Goal: Check status: Check status

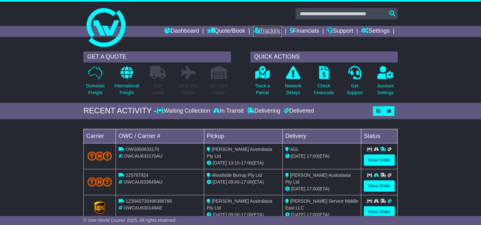
click at [270, 31] on link "Tracking" at bounding box center [267, 31] width 28 height 11
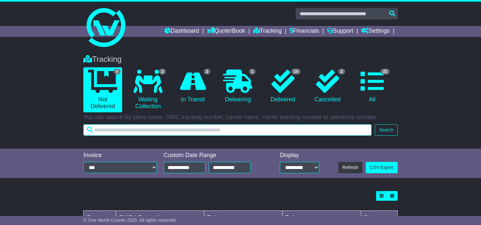
click at [257, 126] on input "text" at bounding box center [227, 129] width 288 height 11
type input "****"
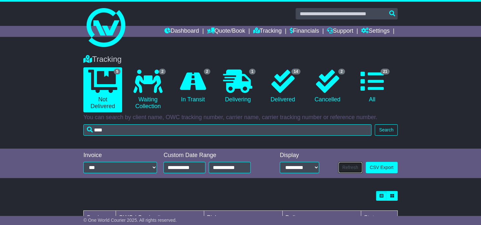
click at [352, 167] on button "Refresh" at bounding box center [350, 167] width 24 height 11
click at [379, 128] on button "Search" at bounding box center [386, 129] width 23 height 11
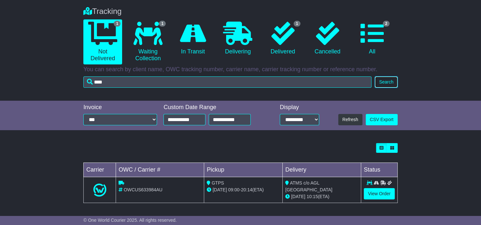
scroll to position [48, 0]
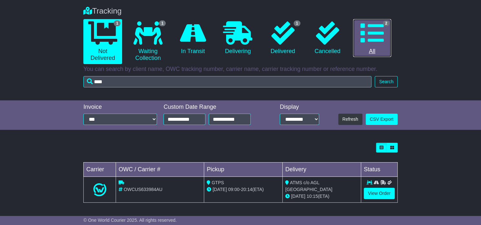
click at [376, 46] on link "2 All" at bounding box center [372, 38] width 38 height 38
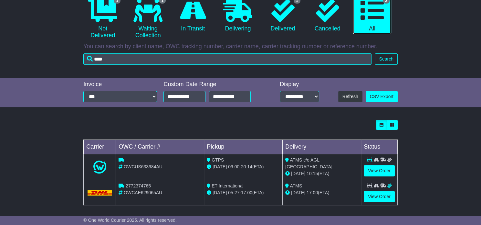
scroll to position [73, 0]
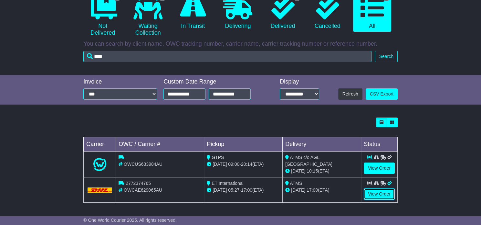
click at [381, 195] on link "View Order" at bounding box center [379, 193] width 31 height 11
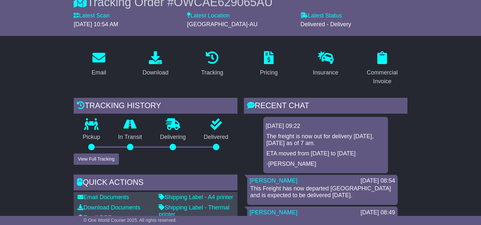
scroll to position [10, 0]
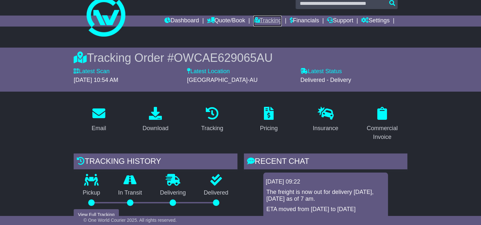
click at [254, 21] on link "Tracking" at bounding box center [267, 21] width 28 height 11
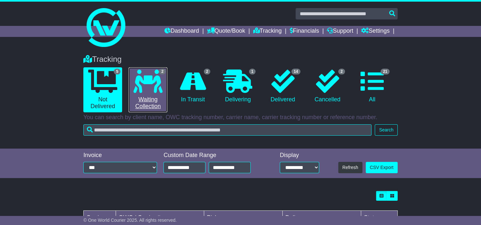
click at [146, 94] on link "2 Waiting Collection" at bounding box center [148, 89] width 39 height 45
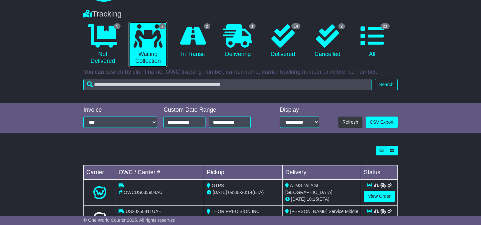
scroll to position [74, 0]
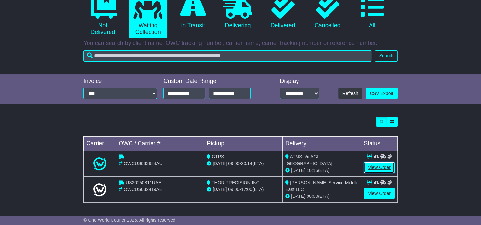
click at [375, 170] on link "View Order" at bounding box center [379, 167] width 31 height 11
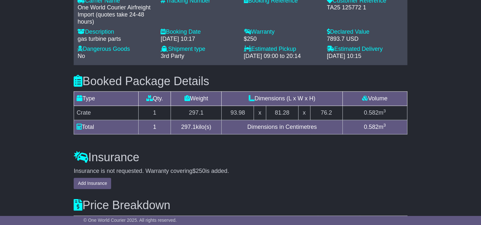
scroll to position [431, 0]
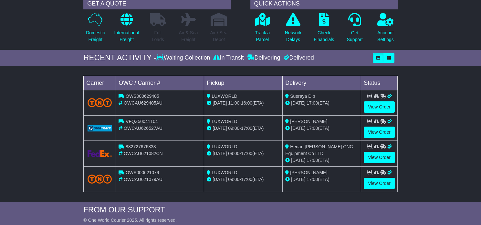
scroll to position [54, 0]
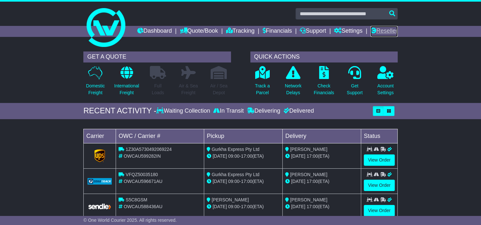
click at [386, 37] on link "Reseller" at bounding box center [384, 31] width 27 height 11
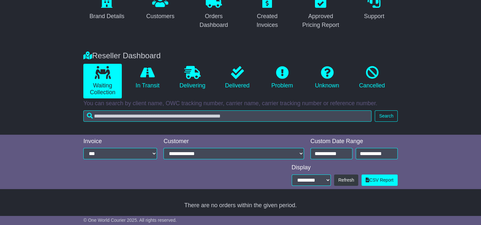
scroll to position [79, 0]
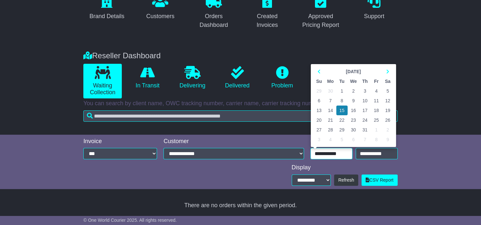
drag, startPoint x: 340, startPoint y: 153, endPoint x: 351, endPoint y: 154, distance: 11.0
click at [351, 154] on input "**********" at bounding box center [331, 153] width 42 height 11
click at [407, 147] on div "**********" at bounding box center [240, 161] width 481 height 54
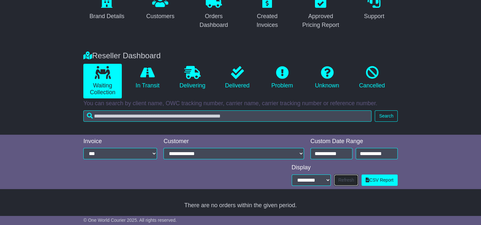
click at [349, 181] on button "Refresh" at bounding box center [346, 179] width 24 height 11
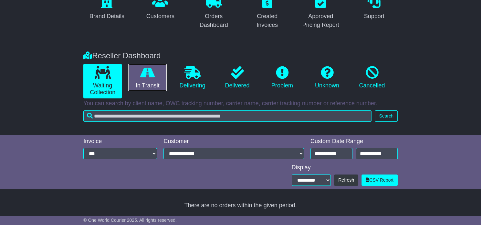
click at [162, 80] on link "In Transit" at bounding box center [147, 78] width 38 height 28
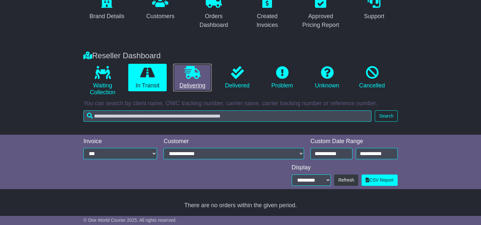
click at [180, 80] on link "Delivering" at bounding box center [192, 78] width 38 height 28
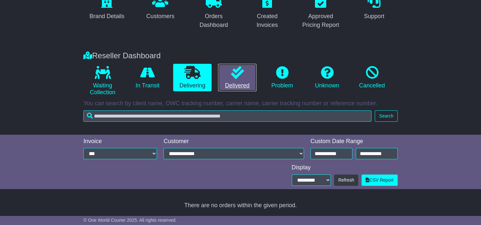
click at [227, 86] on link "Delivered" at bounding box center [237, 78] width 38 height 28
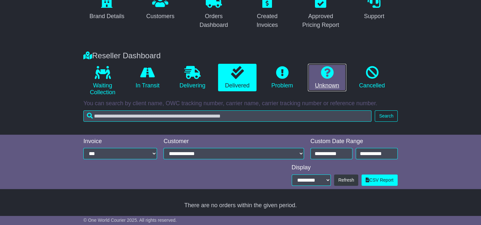
click at [334, 88] on link "Unknown" at bounding box center [327, 78] width 38 height 28
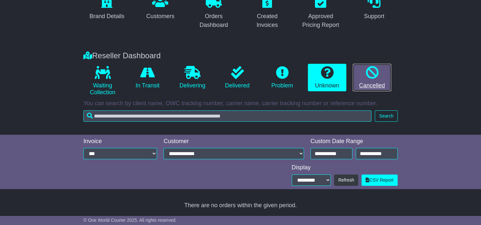
click at [366, 89] on link "Cancelled" at bounding box center [372, 78] width 38 height 28
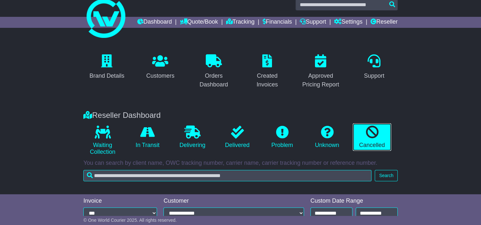
scroll to position [0, 0]
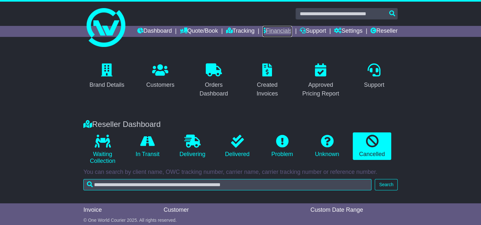
click at [292, 33] on link "Financials" at bounding box center [277, 31] width 29 height 11
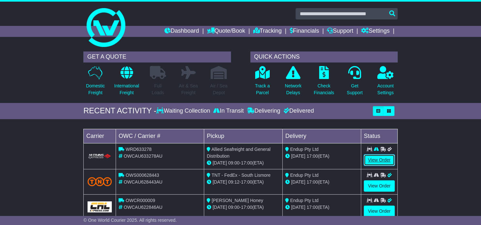
click at [380, 159] on link "View Order" at bounding box center [379, 159] width 31 height 11
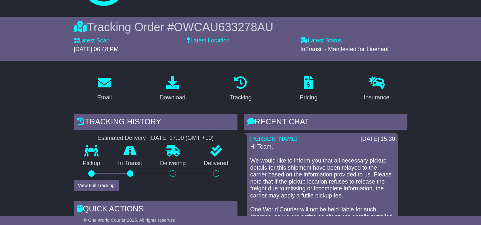
scroll to position [43, 0]
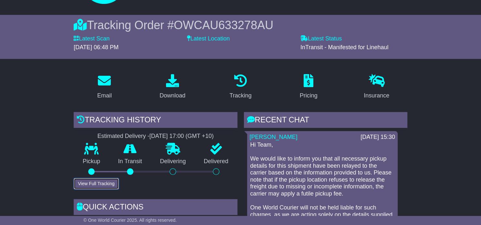
click at [93, 182] on button "View Full Tracking" at bounding box center [96, 183] width 45 height 11
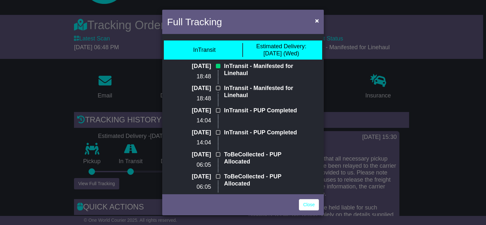
click at [452, 148] on div "Full Tracking × InTransit Estimated Delivery: [DATE] (Wed) [DATE] 18:48 InTrans…" at bounding box center [243, 112] width 486 height 225
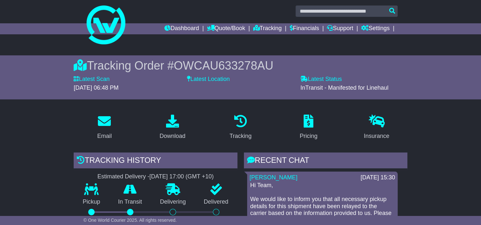
scroll to position [0, 0]
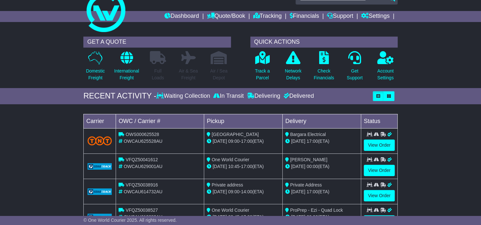
scroll to position [11, 0]
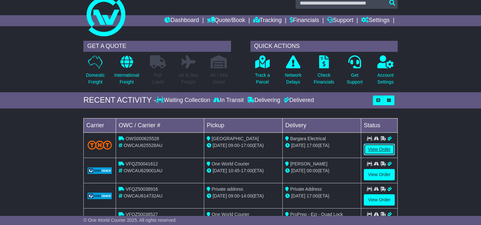
click at [377, 146] on link "View Order" at bounding box center [379, 148] width 31 height 11
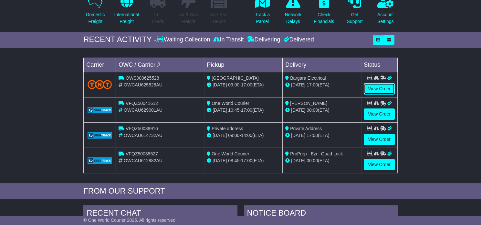
scroll to position [75, 0]
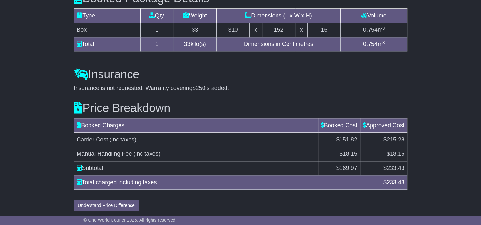
scroll to position [607, 0]
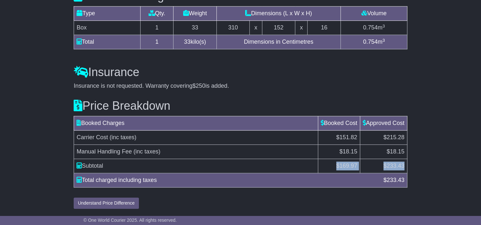
drag, startPoint x: 334, startPoint y: 166, endPoint x: 405, endPoint y: 163, distance: 71.1
click at [405, 163] on tr "Subtotal $ 169.97 $ 233.43" at bounding box center [240, 166] width 333 height 14
click at [110, 202] on button "Understand Price Difference" at bounding box center [106, 202] width 65 height 11
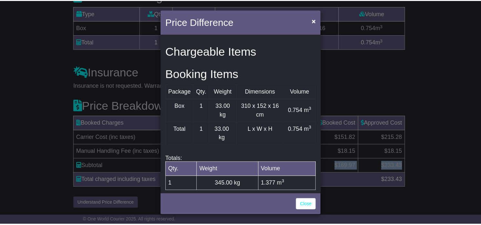
scroll to position [265, 0]
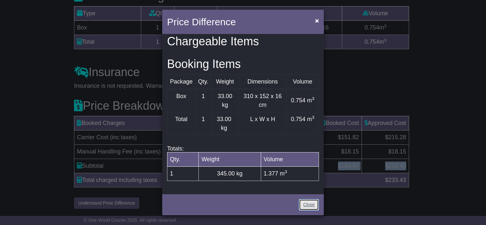
click at [308, 204] on link "Close" at bounding box center [309, 204] width 20 height 11
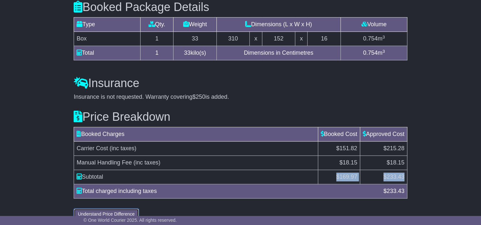
scroll to position [607, 0]
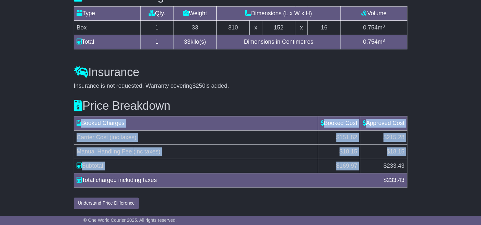
drag, startPoint x: 379, startPoint y: 166, endPoint x: 430, endPoint y: 165, distance: 51.4
